Goal: Task Accomplishment & Management: Use online tool/utility

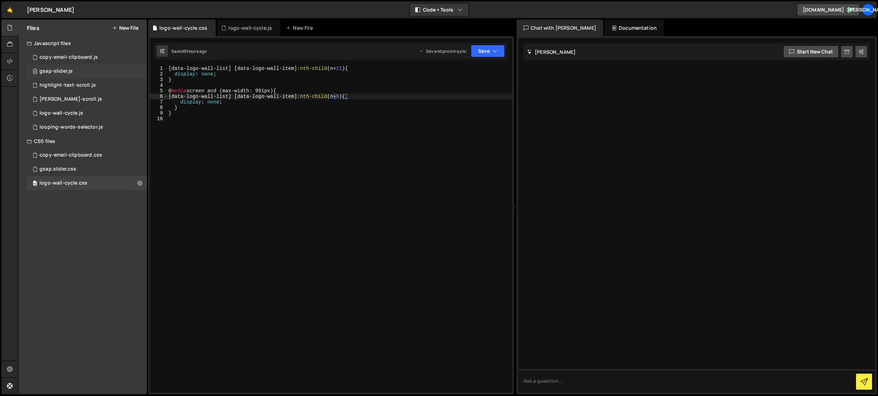
scroll to position [0, 12]
click at [5, 59] on div at bounding box center [9, 61] width 17 height 17
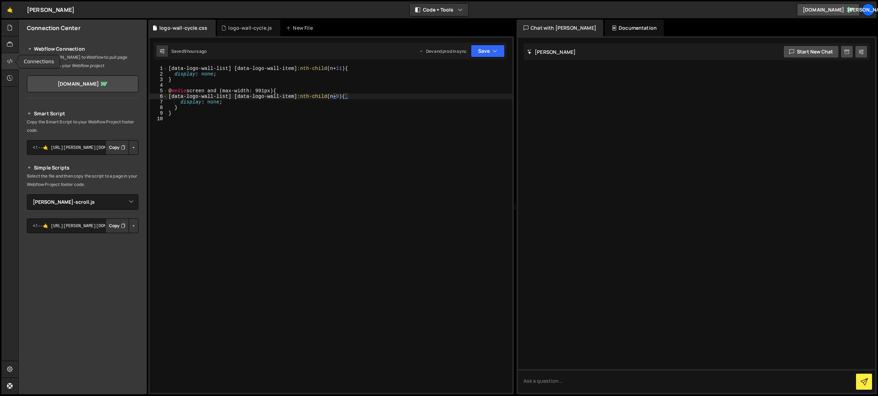
click at [3, 62] on div at bounding box center [9, 61] width 17 height 17
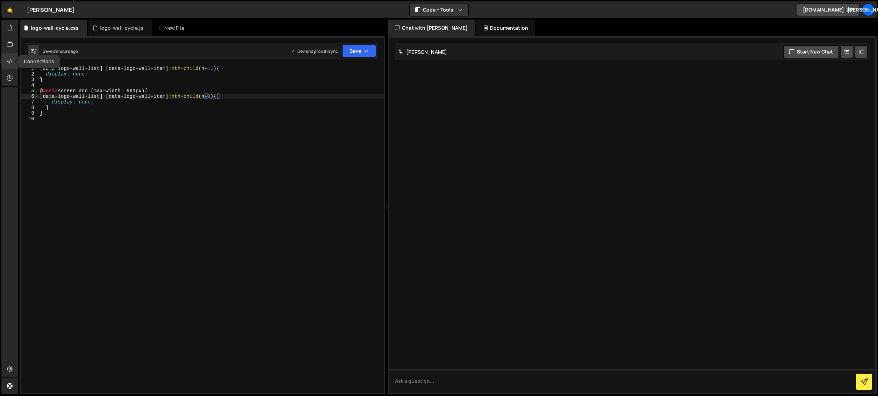
click at [3, 62] on div at bounding box center [9, 61] width 17 height 17
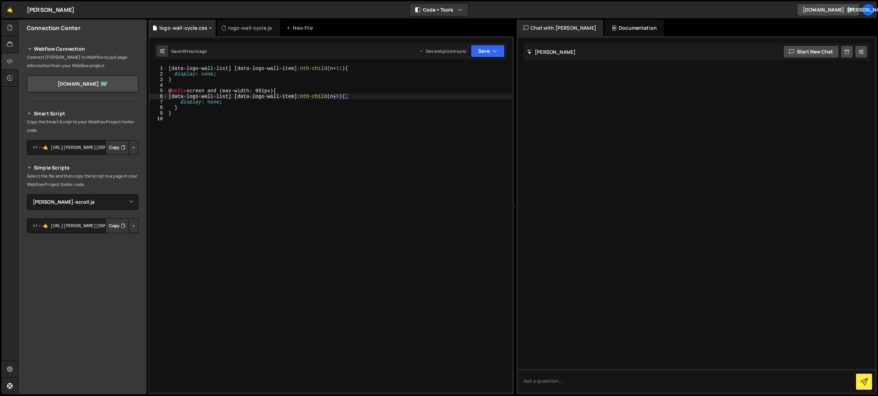
click at [210, 28] on icon at bounding box center [210, 27] width 5 height 7
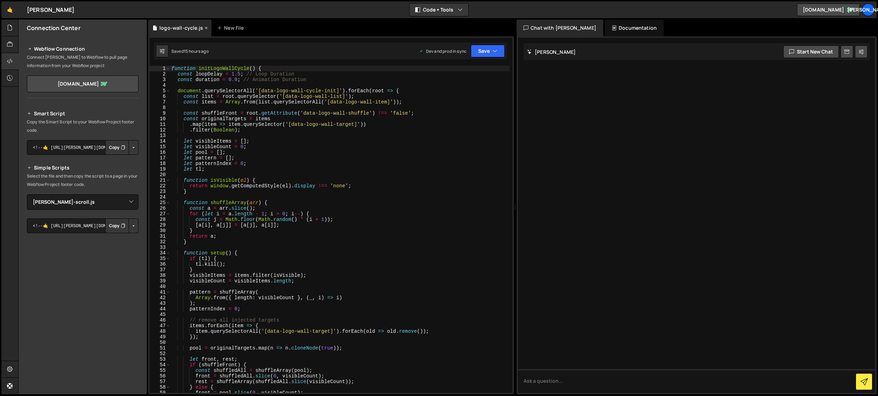
click at [207, 28] on div "logo-wall-cycle.js" at bounding box center [179, 28] width 63 height 17
click at [205, 28] on icon at bounding box center [206, 27] width 5 height 7
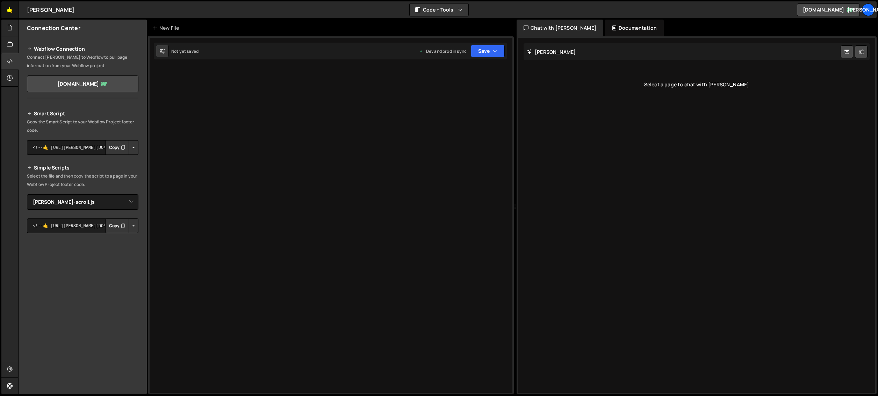
click at [12, 8] on link "🤙" at bounding box center [9, 9] width 17 height 17
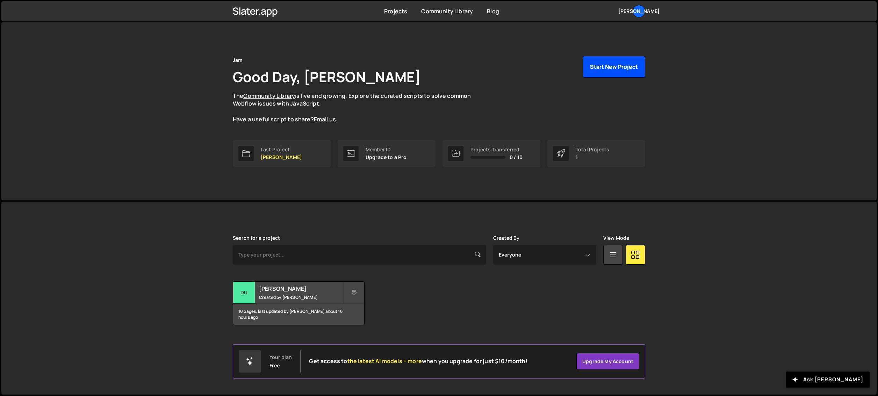
click at [613, 64] on button "Start New Project" at bounding box center [614, 67] width 63 height 22
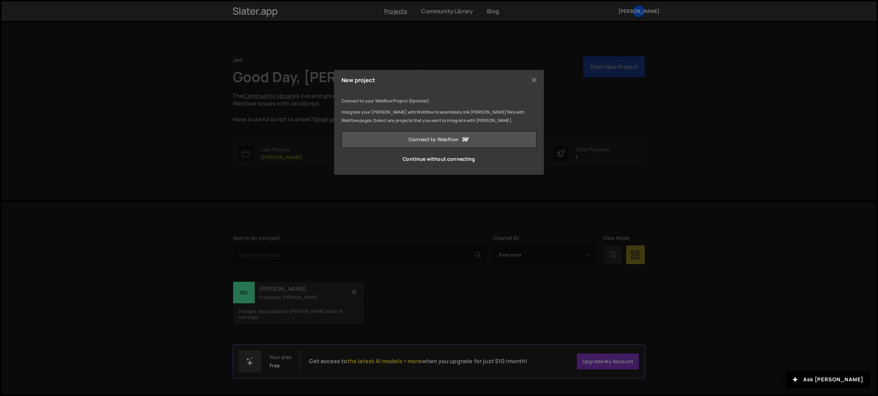
click at [462, 138] on icon at bounding box center [465, 139] width 8 height 8
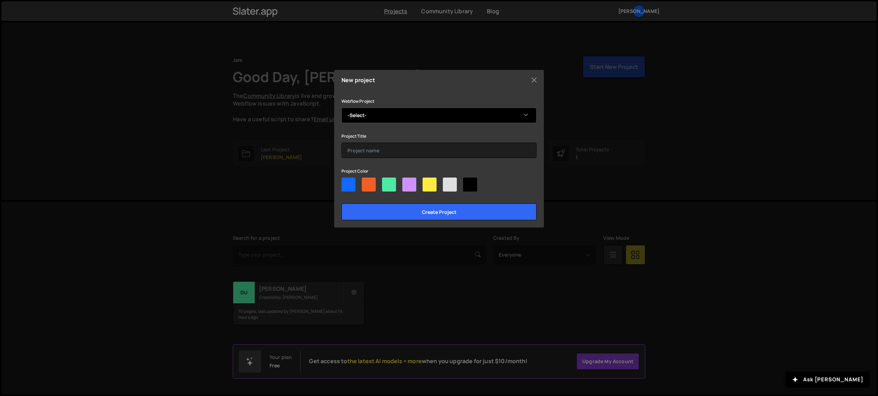
click at [404, 119] on select "-Select- JAM V3" at bounding box center [439, 115] width 195 height 15
select select "6813bd95565754d4898136a2"
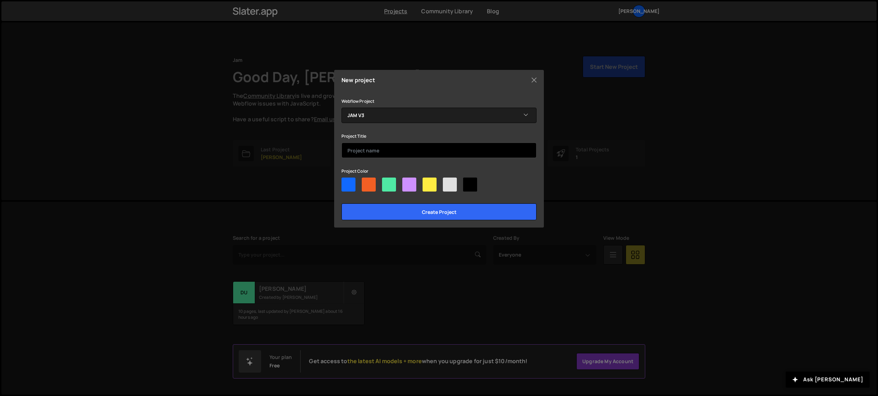
click at [401, 148] on input "text" at bounding box center [439, 150] width 195 height 15
type input "Jam Website"
click at [410, 181] on div at bounding box center [410, 185] width 14 height 14
click at [407, 181] on input"] "radio" at bounding box center [405, 180] width 5 height 5
radio input"] "true"
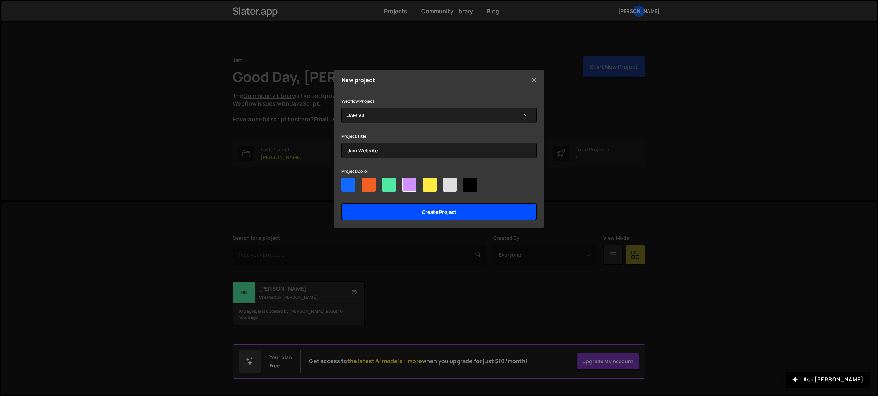
click at [485, 207] on input "Create project" at bounding box center [439, 212] width 195 height 17
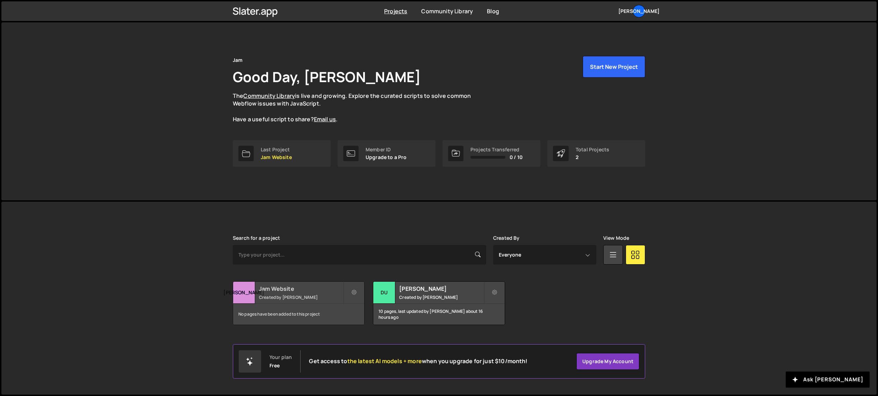
click at [252, 293] on div "[PERSON_NAME]" at bounding box center [244, 293] width 22 height 22
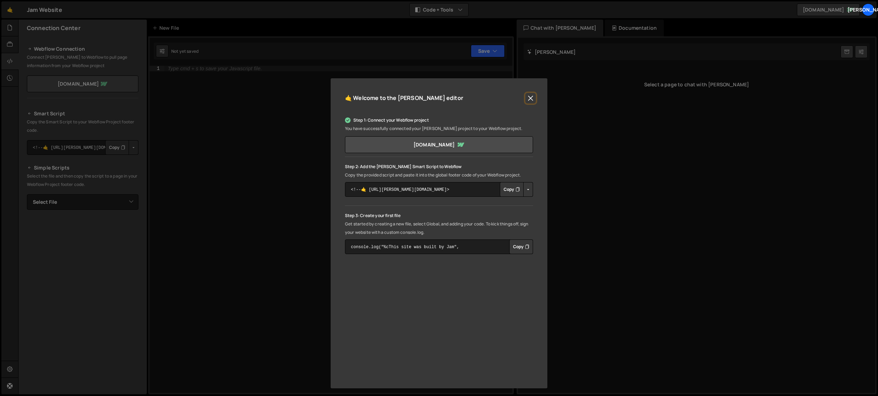
click at [531, 98] on button "Close" at bounding box center [531, 98] width 10 height 10
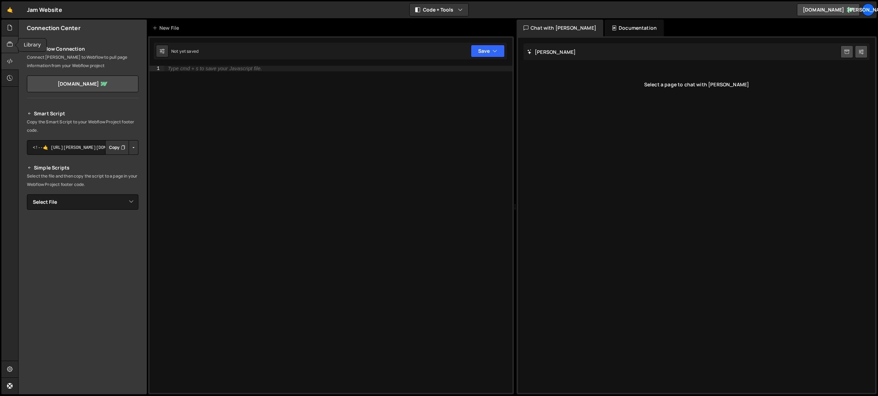
click at [9, 46] on icon at bounding box center [10, 45] width 6 height 8
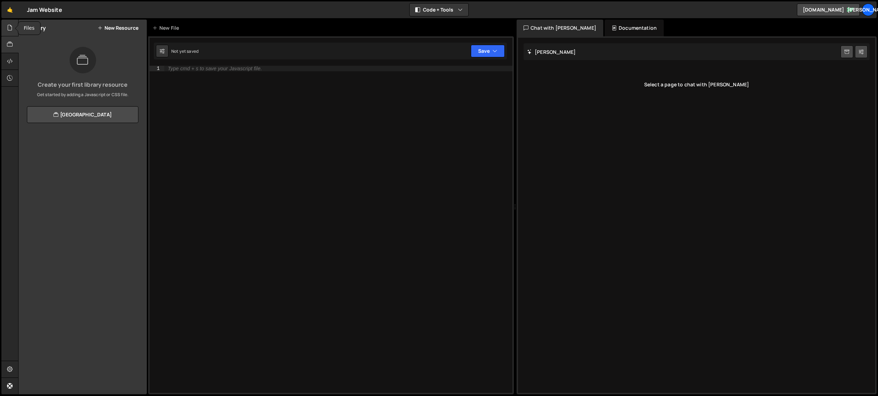
click at [11, 24] on icon at bounding box center [10, 28] width 6 height 8
click at [96, 64] on div "Create your first file Get started by starting a Javascript or CSS file." at bounding box center [83, 72] width 128 height 51
click at [100, 136] on div "Files New File Create your first file Get started by starting a Javascript or C…" at bounding box center [83, 207] width 128 height 375
click at [88, 94] on p "Get started by starting a Javascript or CSS file." at bounding box center [82, 95] width 117 height 6
click at [5, 5] on link "🤙" at bounding box center [9, 9] width 17 height 17
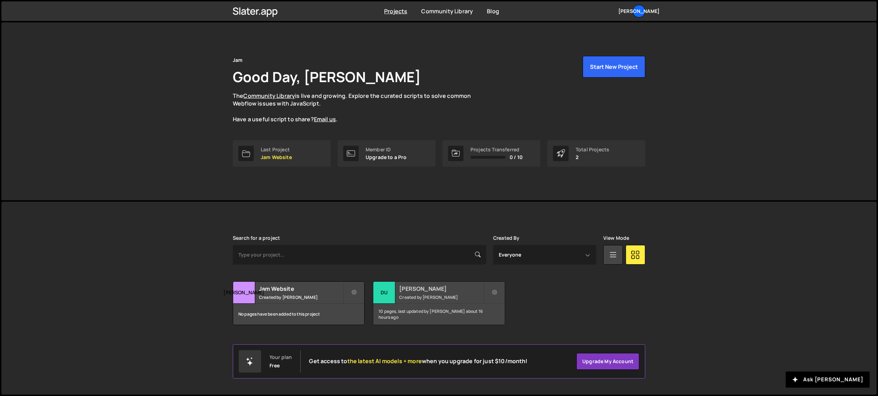
click at [433, 293] on div "Dudu Torres Created by Dudu Torres" at bounding box center [438, 293] width 131 height 22
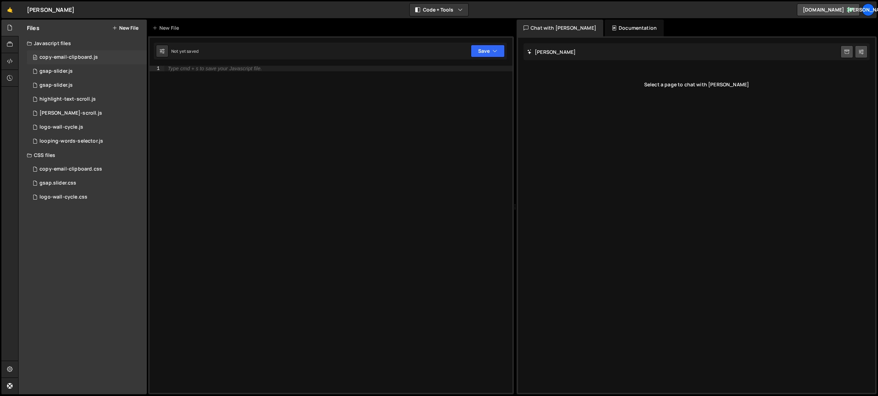
click at [118, 57] on div "10 copy-email-clipboard.js 0" at bounding box center [87, 57] width 120 height 14
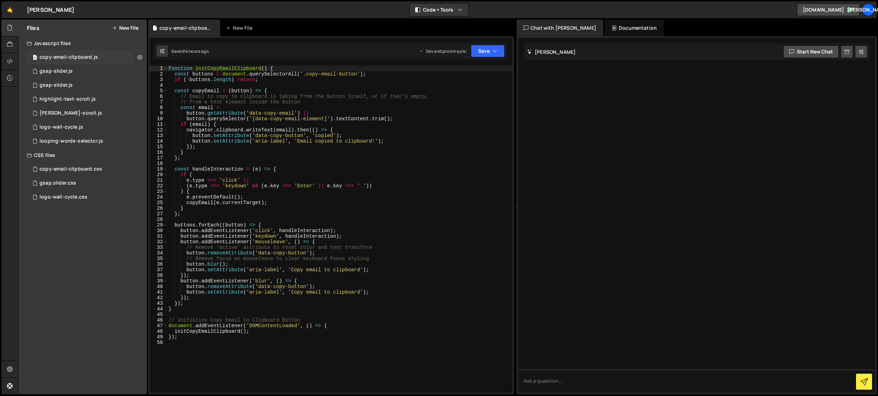
click at [137, 56] on icon at bounding box center [139, 57] width 5 height 7
click at [378, 48] on div "Saved 14 hours ago Dev and prod in sync Upgrade to Edit Save Save to Staging S …" at bounding box center [330, 51] width 353 height 17
type textarea "button.setAttribute('data-copy-button', 'copied');"
click at [252, 135] on div "function initCopyEmailClipboard ( ) { const buttons = document . querySelectorA…" at bounding box center [340, 235] width 346 height 339
click at [163, 53] on icon at bounding box center [162, 51] width 5 height 7
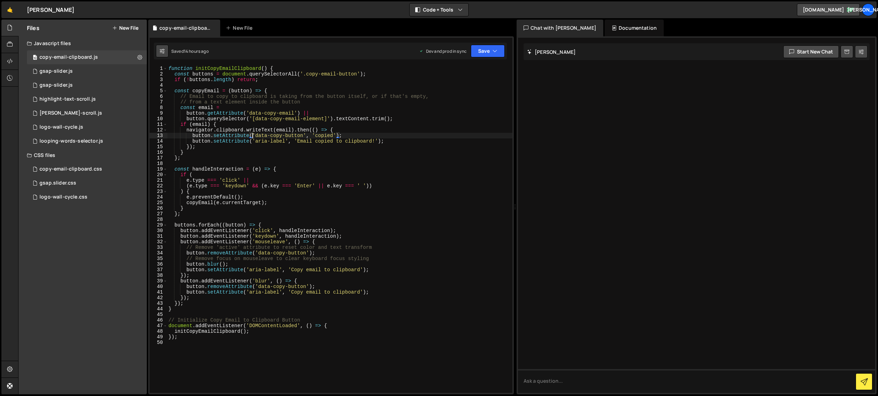
select select "editor"
select select "ace/theme/monokai"
type input "14"
checkbox input "true"
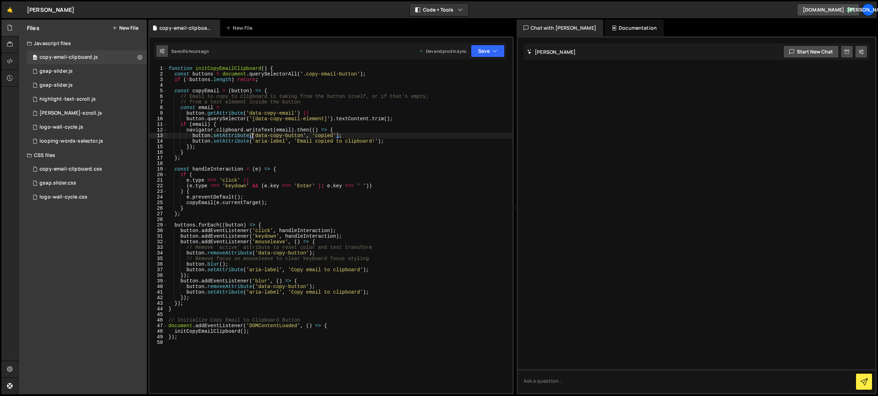
checkbox input "true"
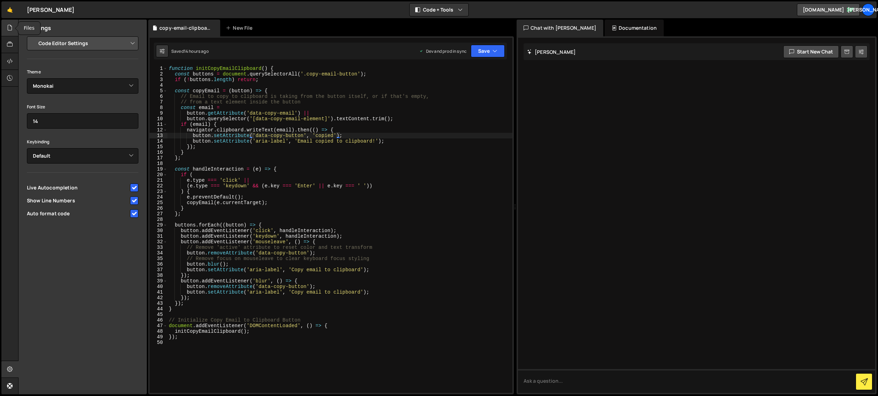
click at [12, 30] on icon at bounding box center [10, 28] width 6 height 8
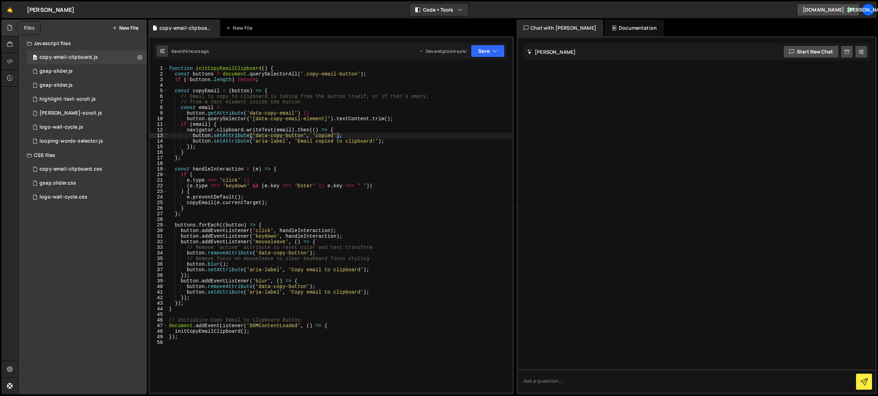
click at [12, 30] on icon at bounding box center [10, 28] width 6 height 8
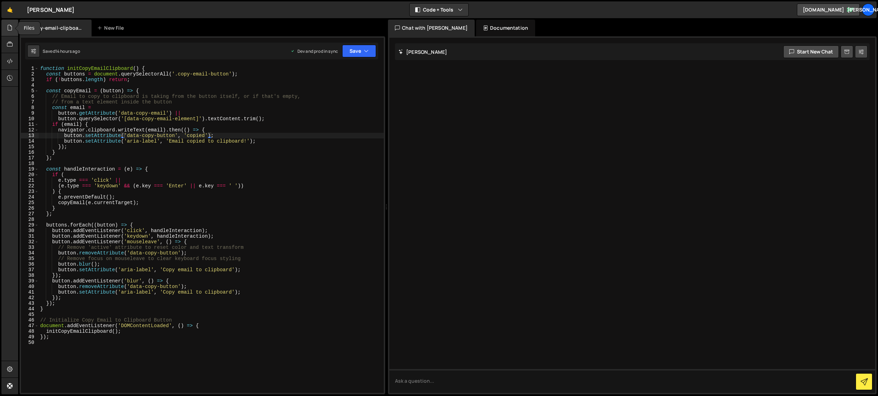
click at [11, 29] on icon at bounding box center [10, 28] width 6 height 8
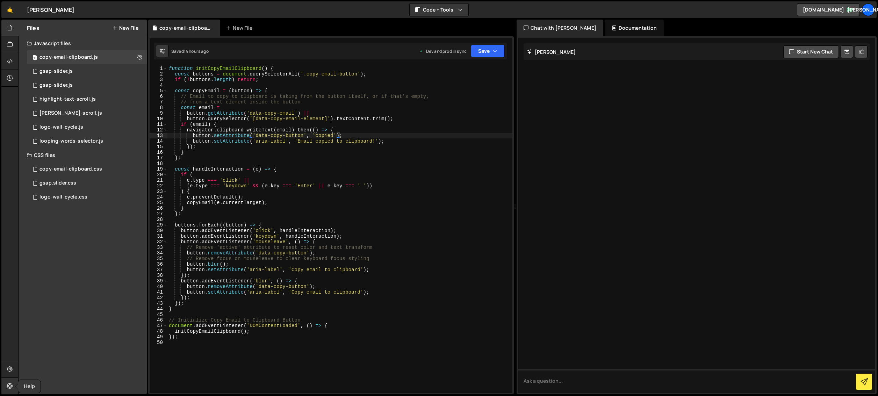
click at [9, 379] on link at bounding box center [9, 386] width 17 height 17
click at [10, 368] on icon at bounding box center [10, 369] width 6 height 8
select select "project"
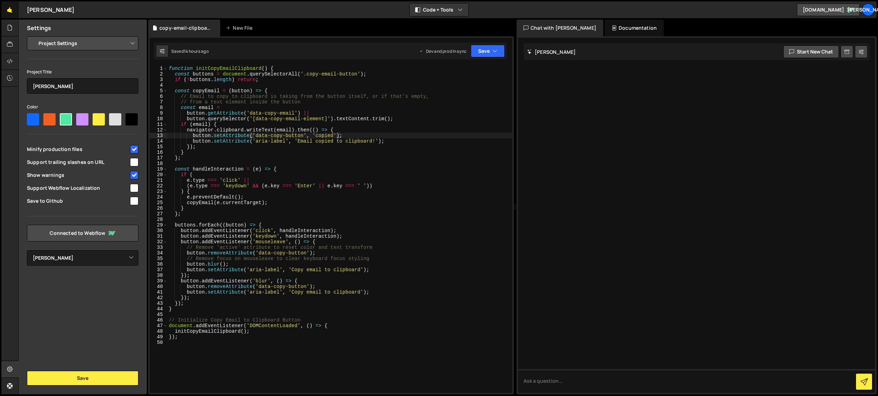
click at [6, 7] on link "🤙" at bounding box center [9, 9] width 17 height 17
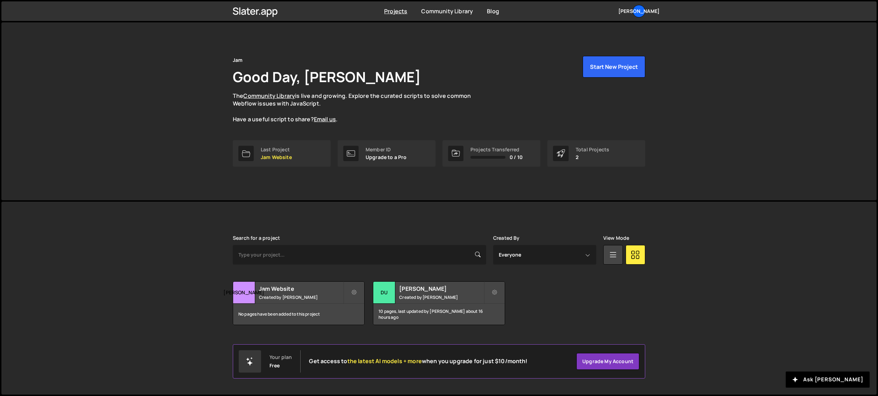
click at [469, 50] on div "Jam Good Day, [PERSON_NAME] The Community Library is live and growing. Explore …" at bounding box center [439, 111] width 434 height 178
click at [553, 201] on div "Jam Good Day, [PERSON_NAME] The Community Library is live and growing. Explore …" at bounding box center [439, 208] width 878 height 375
click at [496, 294] on icon at bounding box center [494, 292] width 5 height 7
click at [642, 290] on div "Transfer Project Edit Project Delete Project Ja Jam Website Created by [PERSON_…" at bounding box center [439, 304] width 413 height 44
click at [292, 292] on h2 "Jam Website" at bounding box center [301, 289] width 84 height 8
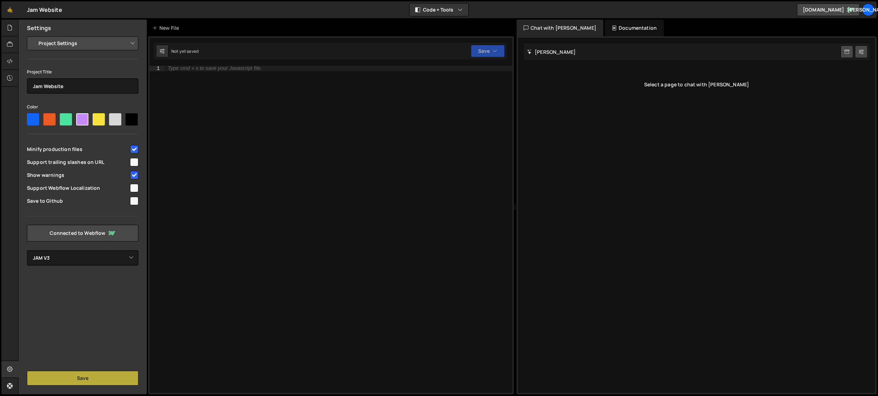
select select "6813bd95565754d4898136a2"
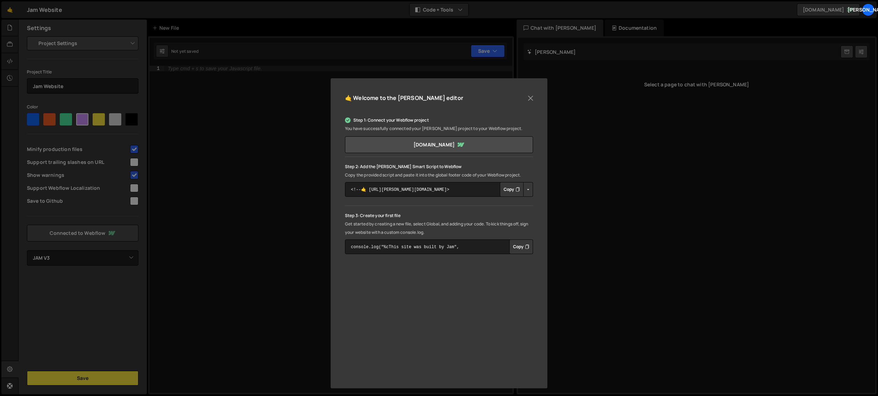
click at [263, 109] on div "🤙 Welcome to the Slater editor Step 1: Connect your Webflow project You have su…" at bounding box center [439, 198] width 878 height 396
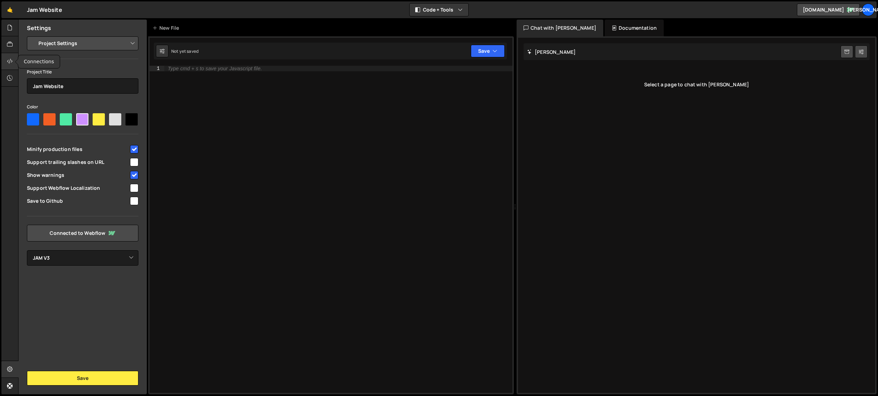
click at [10, 59] on icon at bounding box center [10, 61] width 6 height 8
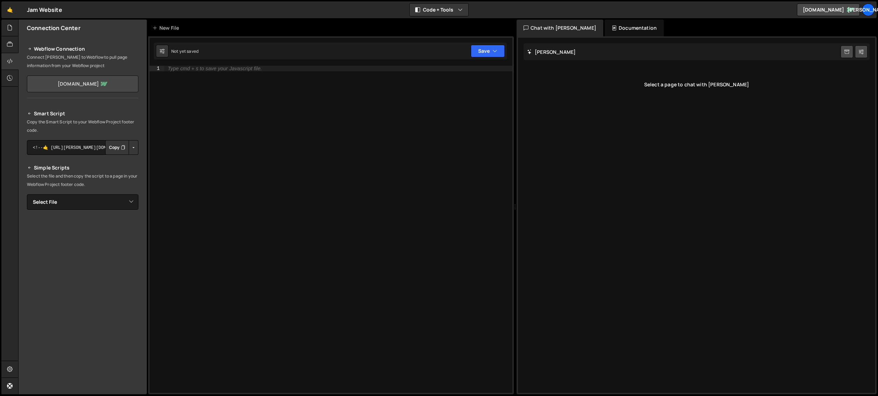
click at [65, 81] on link "jamwebsv-e59fab710a22a6dd08e6a8a4a51104.webflow.io" at bounding box center [83, 84] width 112 height 17
click at [102, 195] on select "Select File" at bounding box center [83, 201] width 112 height 15
click at [135, 147] on button "Button group with nested dropdown" at bounding box center [134, 147] width 10 height 15
click at [117, 158] on link "Copy Staging Script" at bounding box center [104, 161] width 69 height 10
click at [2, 30] on div at bounding box center [9, 28] width 17 height 17
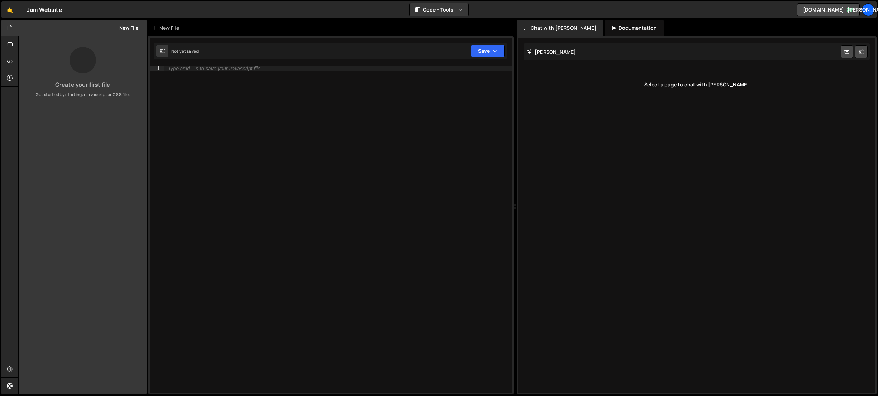
click at [127, 29] on button "New File" at bounding box center [125, 28] width 26 height 6
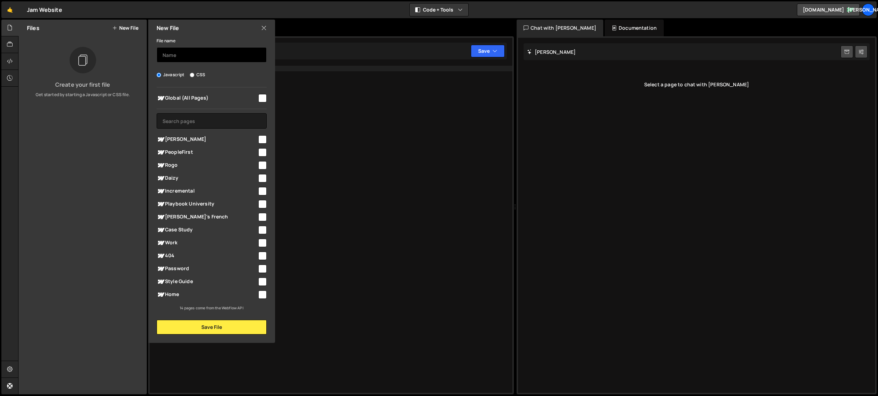
click at [173, 53] on input "text" at bounding box center [212, 54] width 110 height 15
type input "lenis-smooth-scroll"
click at [262, 97] on input "checkbox" at bounding box center [262, 98] width 8 height 8
checkbox input "true"
click at [263, 142] on input "checkbox" at bounding box center [262, 139] width 8 height 8
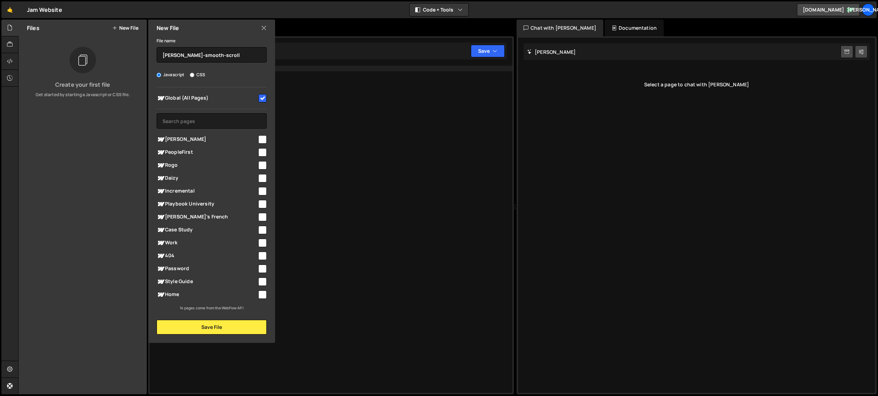
checkbox input "true"
click at [263, 150] on input "checkbox" at bounding box center [262, 152] width 8 height 8
checkbox input "true"
click at [264, 168] on input "checkbox" at bounding box center [262, 165] width 8 height 8
checkbox input "true"
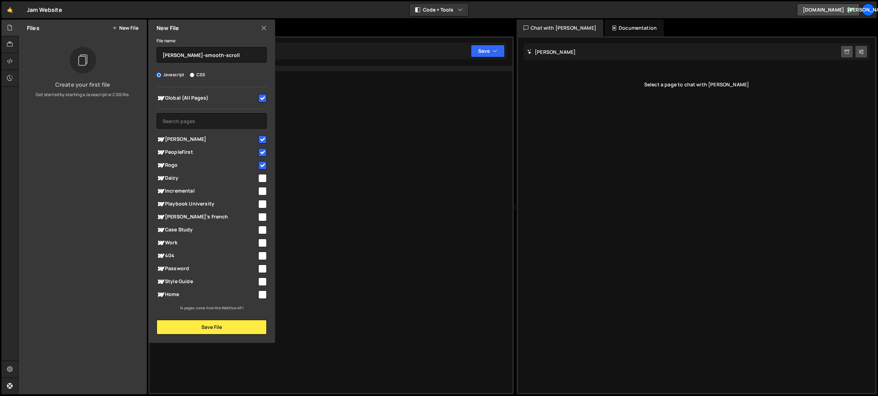
click at [264, 179] on input "checkbox" at bounding box center [262, 178] width 8 height 8
checkbox input "true"
click at [264, 192] on input "checkbox" at bounding box center [262, 191] width 8 height 8
checkbox input "true"
click at [263, 204] on input "checkbox" at bounding box center [262, 204] width 8 height 8
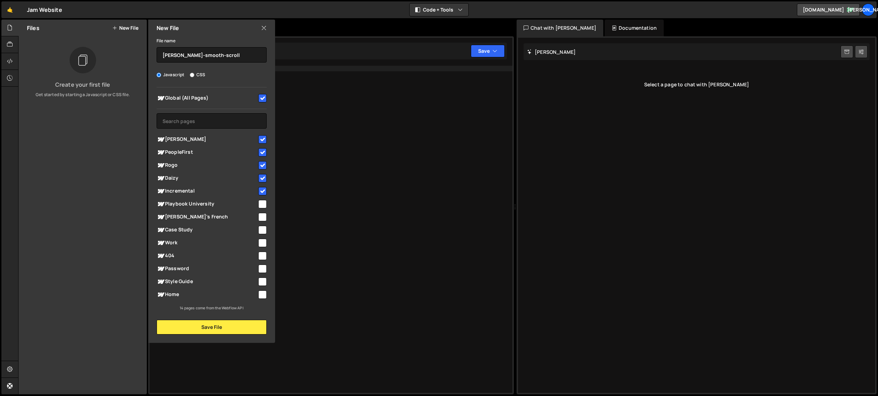
checkbox input "true"
click at [265, 223] on div "Carson Tate PeopleFirst" at bounding box center [212, 217] width 110 height 168
click at [263, 218] on input "checkbox" at bounding box center [262, 217] width 8 height 8
checkbox input "true"
drag, startPoint x: 264, startPoint y: 229, endPoint x: 264, endPoint y: 238, distance: 8.8
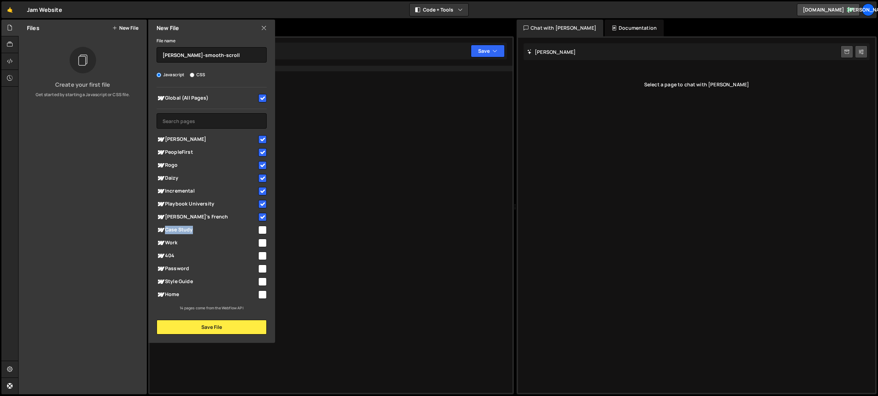
click at [264, 229] on input "checkbox" at bounding box center [262, 230] width 8 height 8
checkbox input "true"
click at [263, 244] on input "checkbox" at bounding box center [262, 243] width 8 height 8
checkbox input "true"
click at [262, 258] on input "checkbox" at bounding box center [262, 256] width 8 height 8
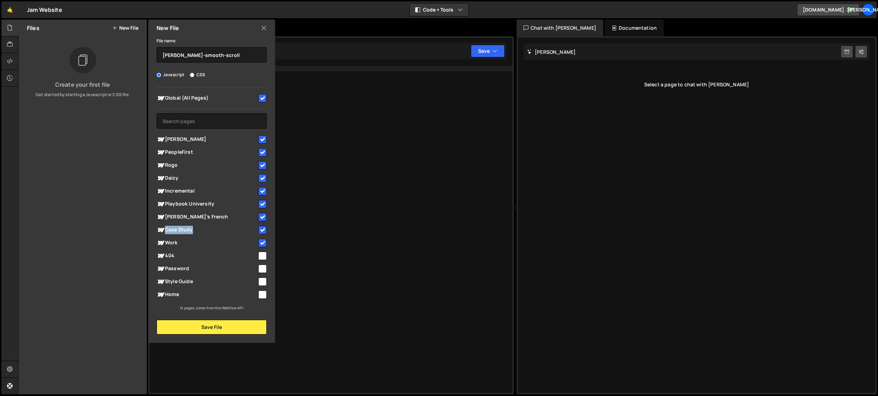
checkbox input "true"
click at [262, 267] on input "checkbox" at bounding box center [262, 269] width 8 height 8
checkbox input "true"
click at [262, 281] on input "checkbox" at bounding box center [262, 282] width 8 height 8
checkbox input "true"
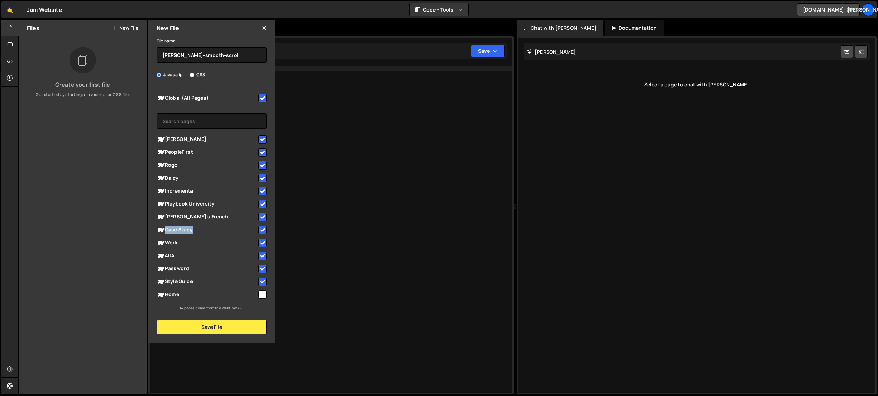
click at [263, 292] on input "checkbox" at bounding box center [262, 295] width 8 height 8
checkbox input "true"
click at [226, 329] on button "Save File" at bounding box center [212, 327] width 110 height 15
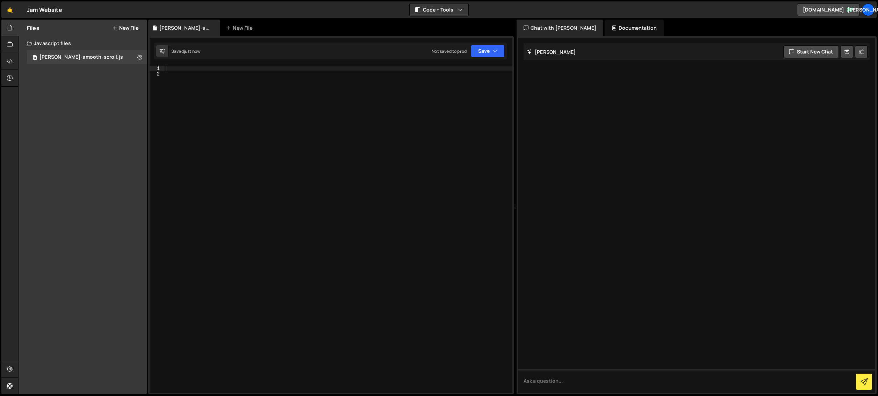
click at [226, 69] on div at bounding box center [338, 235] width 348 height 339
paste textarea "});"
type textarea "});"
click at [483, 53] on button "Save" at bounding box center [488, 51] width 34 height 13
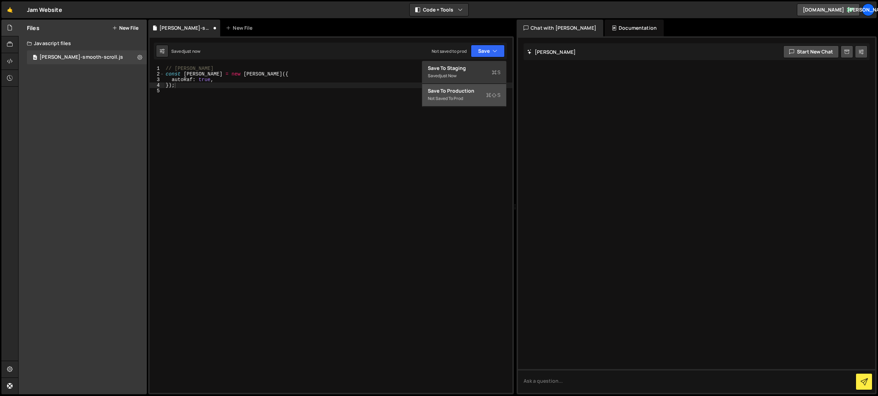
click at [476, 86] on button "Save to Production S Not saved to prod" at bounding box center [464, 95] width 84 height 23
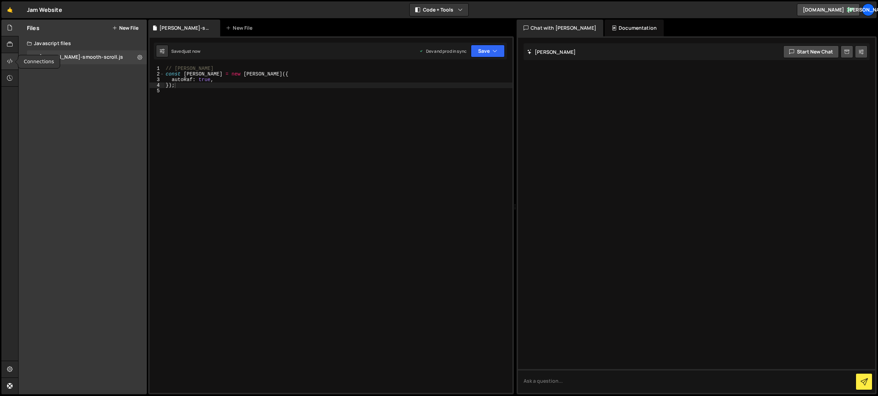
click at [12, 60] on icon at bounding box center [10, 61] width 6 height 8
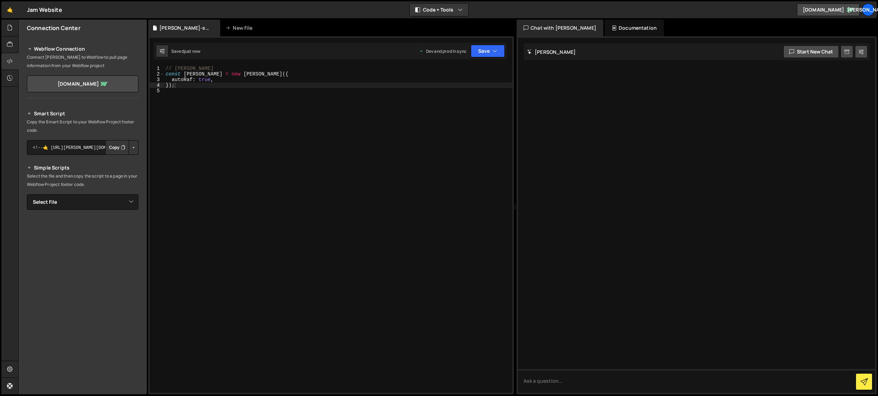
click at [133, 146] on button "Button group with nested dropdown" at bounding box center [134, 147] width 10 height 15
click at [123, 205] on select "Select File lenis-smooth-scroll.js" at bounding box center [83, 201] width 112 height 15
select select "44755"
click at [136, 224] on button "Button group with nested dropdown" at bounding box center [134, 226] width 10 height 15
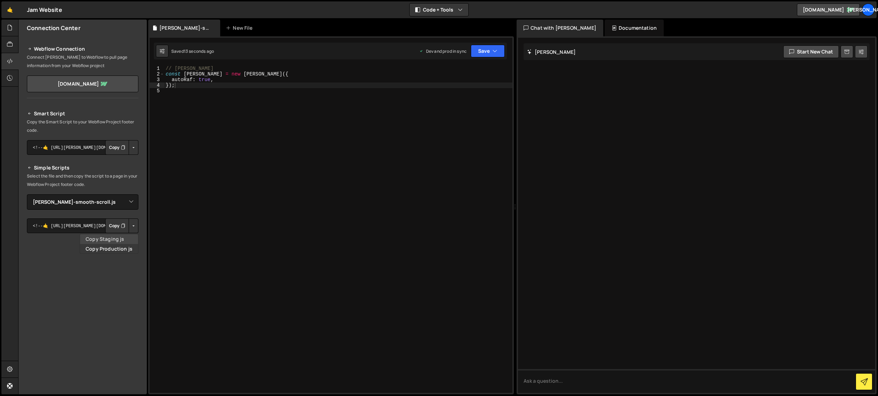
click at [124, 237] on link "Copy Staging js" at bounding box center [109, 239] width 58 height 10
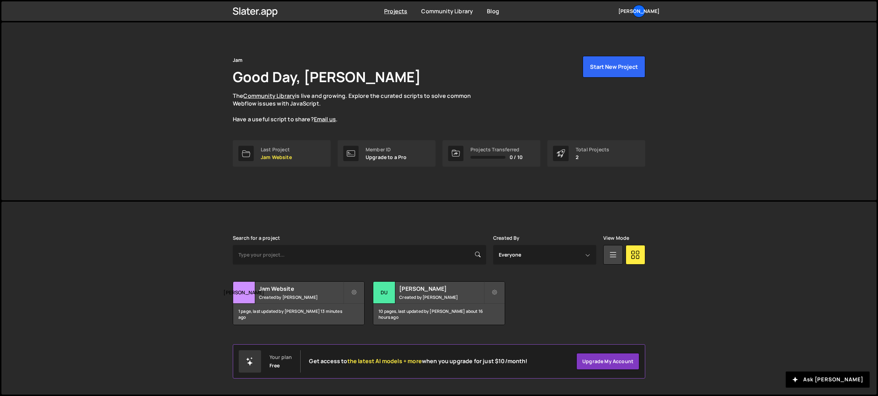
click at [839, 86] on div "Jam Good Day, [PERSON_NAME] The Community Library is live and growing. Explore …" at bounding box center [439, 111] width 876 height 178
click at [710, 90] on div "Jam Good Day, [PERSON_NAME] The Community Library is live and growing. Explore …" at bounding box center [439, 111] width 876 height 178
